Goal: Task Accomplishment & Management: Complete application form

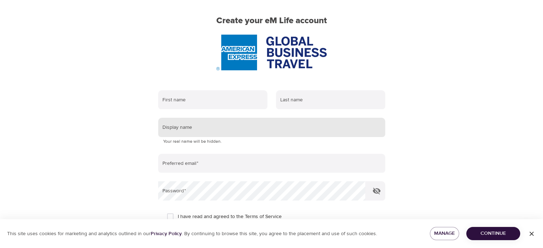
scroll to position [71, 0]
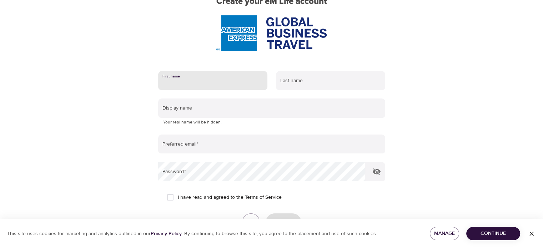
click at [210, 83] on input "text" at bounding box center [212, 80] width 109 height 19
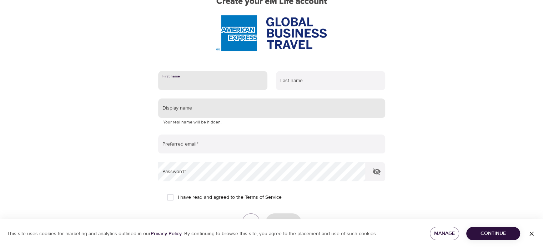
type input "Malin"
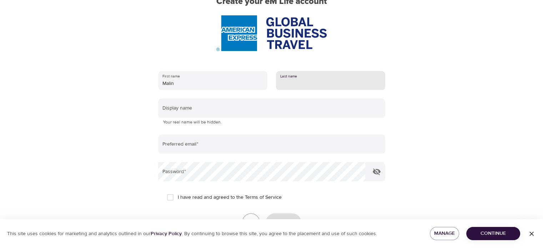
click at [309, 86] on input "text" at bounding box center [330, 80] width 109 height 19
type input "Farrell"
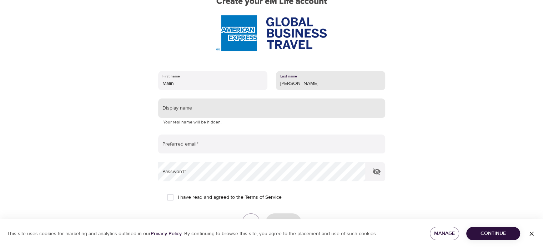
click at [257, 110] on input "text" at bounding box center [271, 108] width 227 height 19
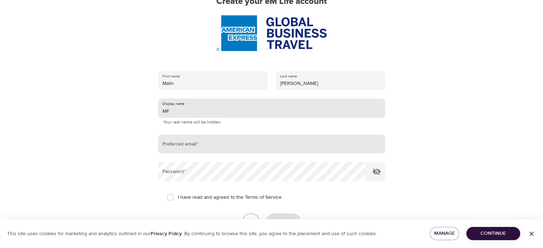
type input "MF"
click at [229, 142] on input "email" at bounding box center [271, 144] width 227 height 19
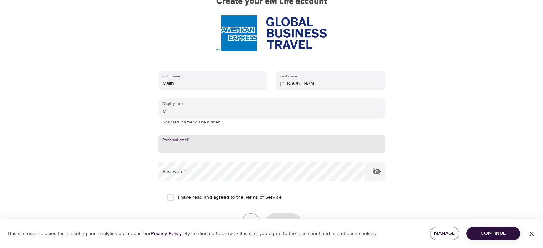
type input "[EMAIL_ADDRESS][PERSON_NAME][DOMAIN_NAME]"
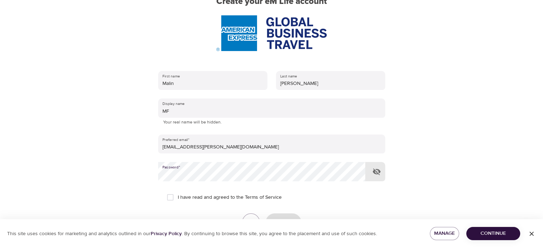
click at [375, 169] on icon "button" at bounding box center [377, 172] width 9 height 9
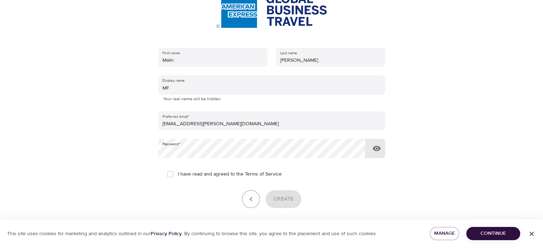
scroll to position [107, 0]
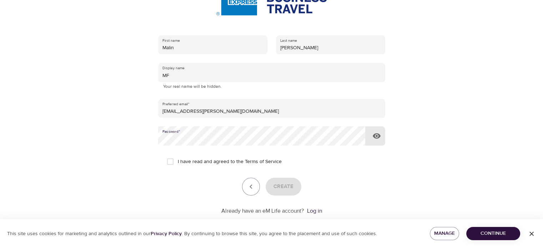
click at [173, 163] on input "I have read and agreed to the Terms of Service" at bounding box center [170, 161] width 15 height 15
checkbox input "true"
click at [285, 187] on span "Create" at bounding box center [284, 186] width 20 height 9
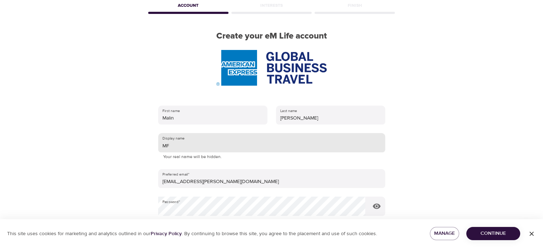
scroll to position [36, 0]
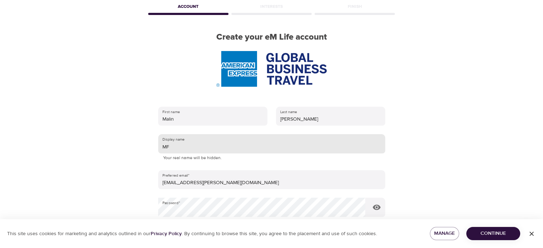
click at [191, 147] on input "MF" at bounding box center [271, 143] width 227 height 19
type input "M"
type input "K"
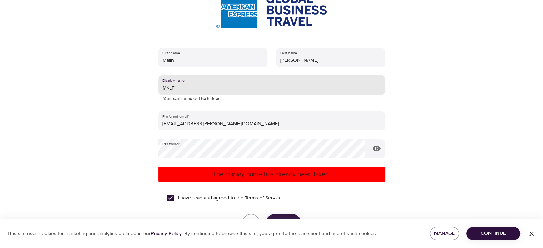
scroll to position [107, 0]
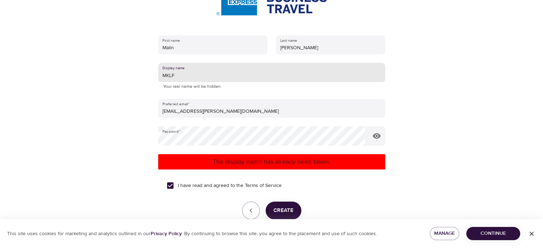
type input "MKLF"
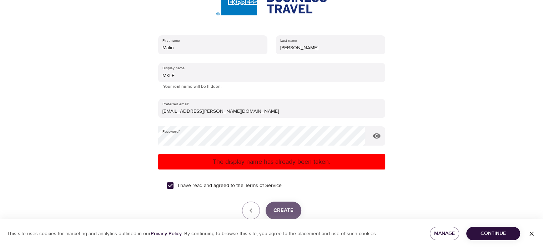
click at [292, 208] on span "Create" at bounding box center [284, 210] width 20 height 9
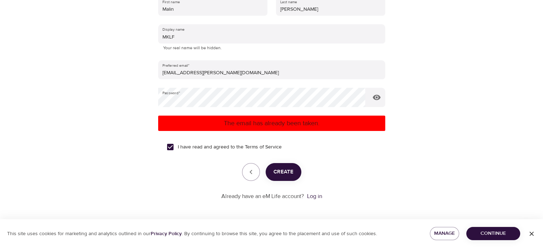
scroll to position [146, 0]
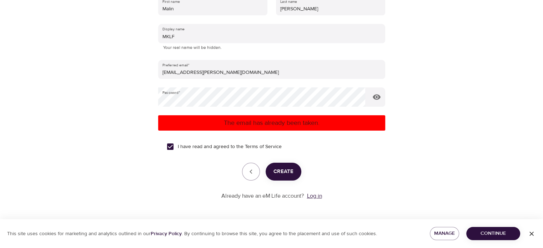
click at [319, 196] on link "Log in" at bounding box center [314, 196] width 15 height 7
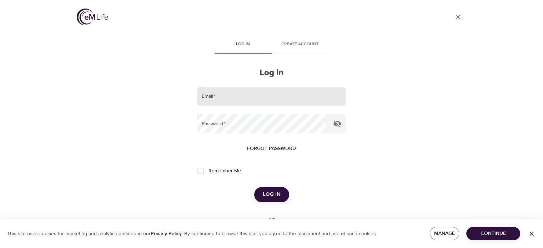
click at [266, 99] on input "email" at bounding box center [271, 96] width 149 height 19
type input "[EMAIL_ADDRESS][PERSON_NAME][DOMAIN_NAME]"
click at [273, 147] on span "Forgot password" at bounding box center [271, 148] width 49 height 9
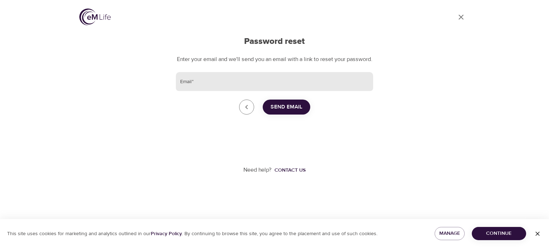
click at [239, 91] on input "Email   *" at bounding box center [274, 81] width 197 height 19
type input "[EMAIL_ADDRESS][PERSON_NAME][DOMAIN_NAME]"
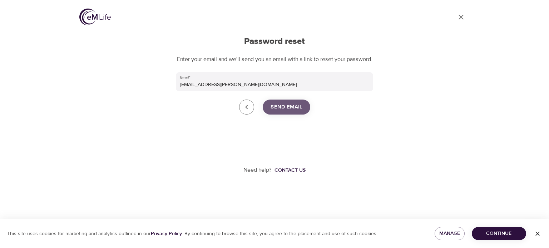
drag, startPoint x: 292, startPoint y: 116, endPoint x: 314, endPoint y: 128, distance: 24.6
click at [292, 112] on span "Send Email" at bounding box center [286, 107] width 32 height 9
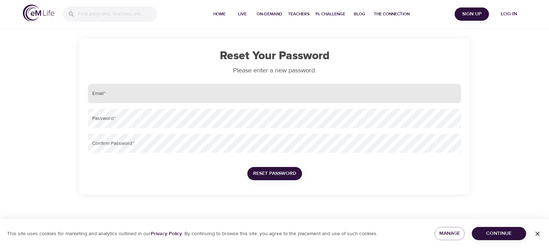
click at [165, 94] on input "email" at bounding box center [274, 93] width 373 height 19
type input "[EMAIL_ADDRESS][PERSON_NAME][DOMAIN_NAME]"
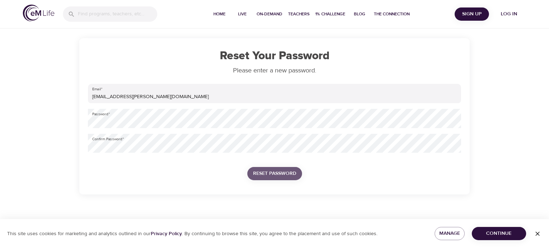
click at [278, 177] on span "Reset Password" at bounding box center [274, 173] width 43 height 9
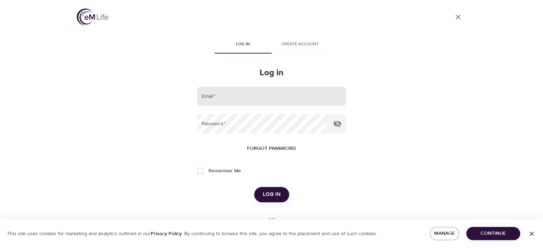
click at [238, 100] on input "email" at bounding box center [271, 96] width 149 height 19
type input "[EMAIL_ADDRESS][PERSON_NAME][DOMAIN_NAME]"
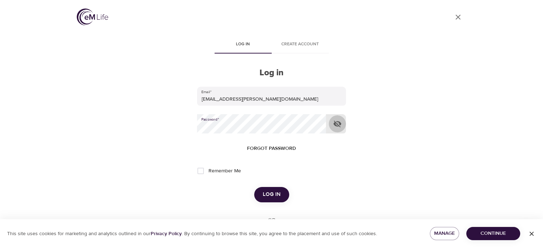
click at [334, 124] on icon "button" at bounding box center [338, 124] width 8 height 7
click at [273, 193] on span "Log in" at bounding box center [272, 194] width 18 height 9
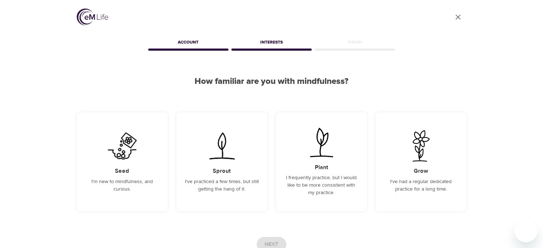
click at [185, 44] on div "Account" at bounding box center [188, 43] width 83 height 14
click at [185, 43] on div "Account" at bounding box center [188, 43] width 83 height 14
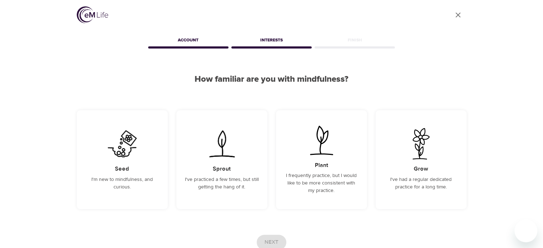
scroll to position [36, 0]
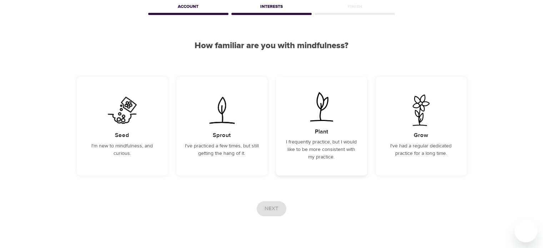
click at [321, 153] on p "I frequently practice, but I would like to be more consistent with my practice." at bounding box center [322, 150] width 74 height 23
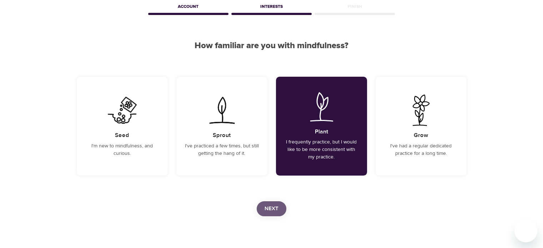
click at [275, 210] on span "Next" at bounding box center [272, 208] width 14 height 9
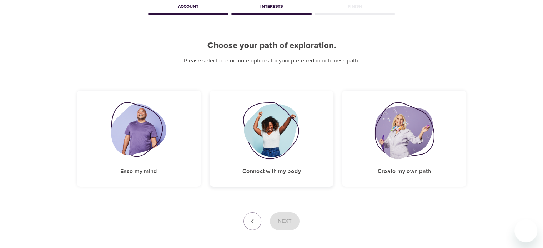
click at [268, 173] on h5 "Connect with my body" at bounding box center [271, 172] width 59 height 8
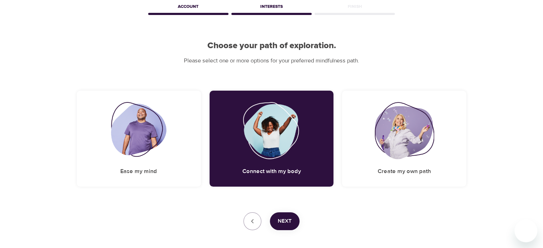
click at [284, 229] on button "Next" at bounding box center [285, 222] width 30 height 18
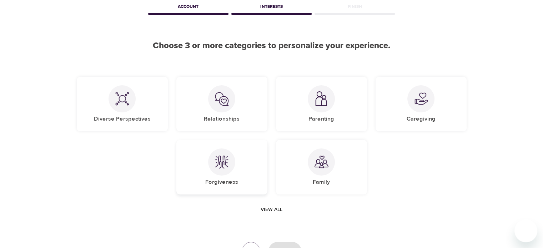
click at [205, 174] on div "Forgiveness" at bounding box center [221, 167] width 91 height 55
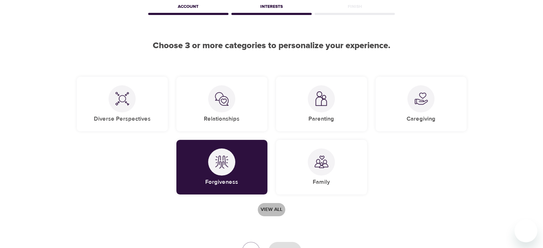
click at [269, 210] on span "View all" at bounding box center [272, 209] width 22 height 9
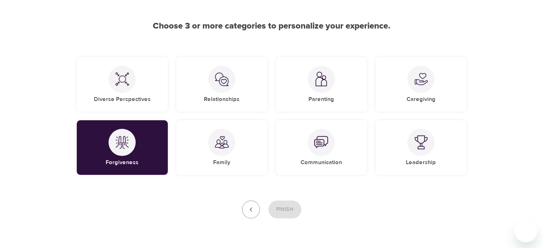
scroll to position [71, 0]
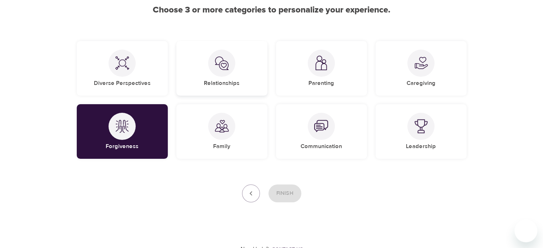
click at [246, 83] on div "Relationships" at bounding box center [221, 68] width 91 height 55
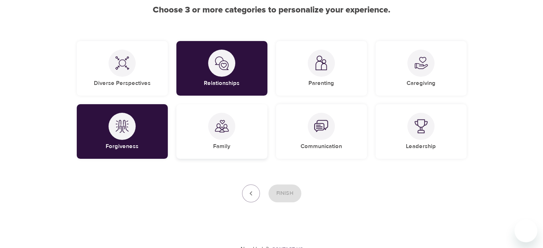
click at [257, 129] on div "Family" at bounding box center [221, 131] width 91 height 55
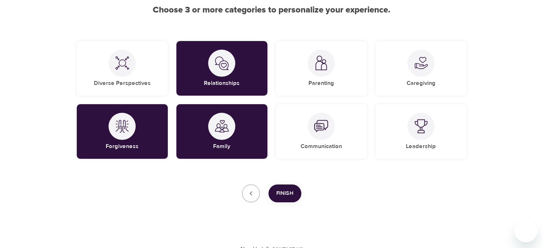
click at [287, 194] on span "Finish" at bounding box center [284, 193] width 17 height 9
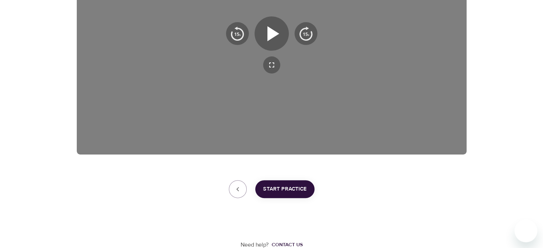
scroll to position [191, 0]
